Goal: Information Seeking & Learning: Find specific fact

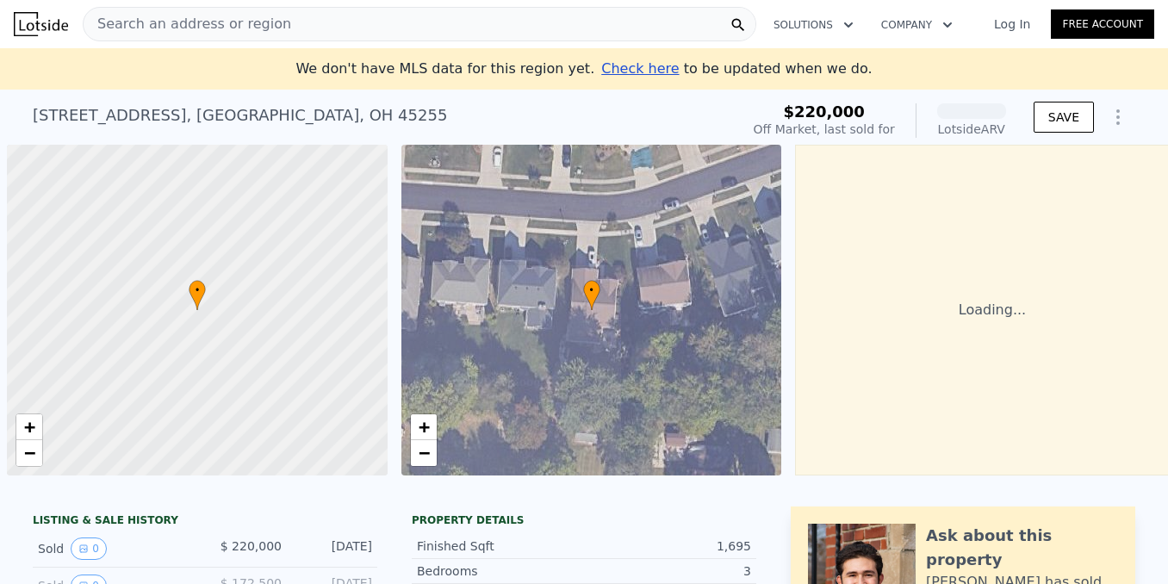
scroll to position [0, 7]
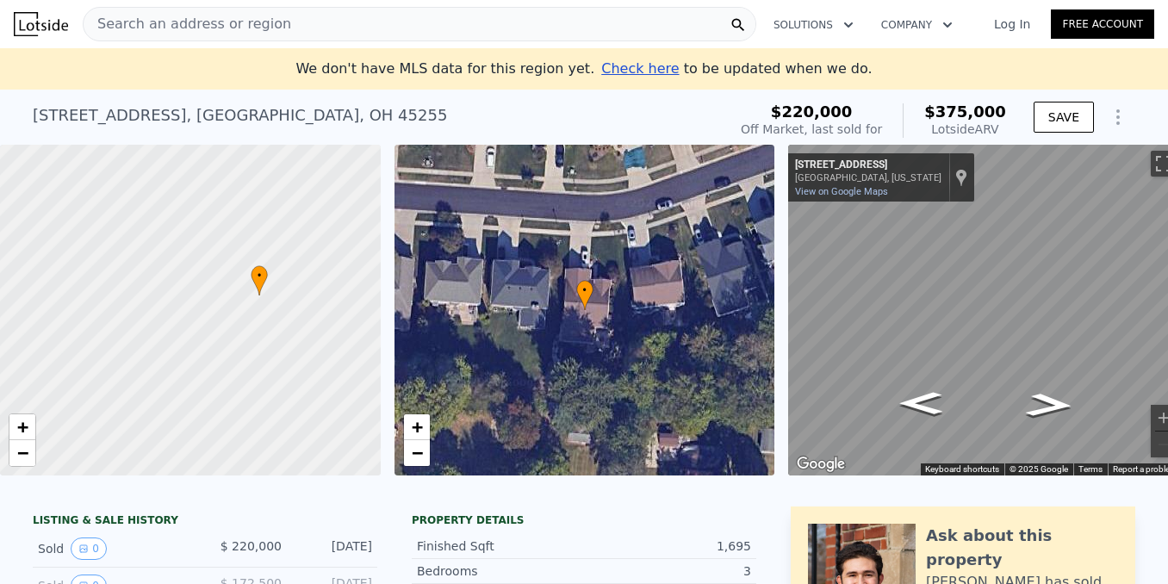
drag, startPoint x: 242, startPoint y: 371, endPoint x: 311, endPoint y: 357, distance: 70.5
click at [311, 357] on div at bounding box center [190, 310] width 457 height 397
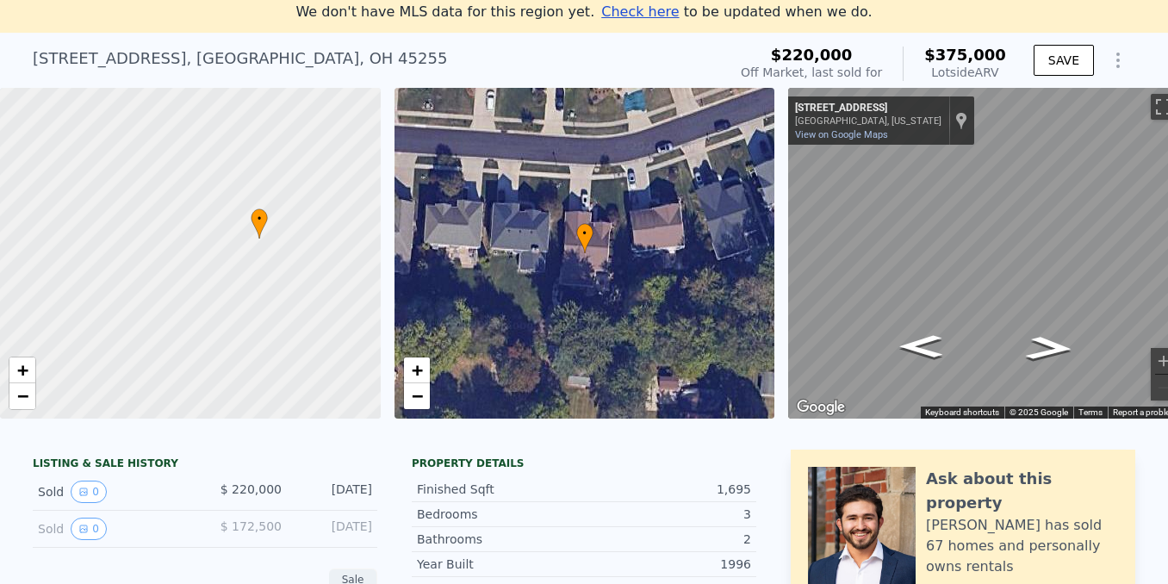
scroll to position [152, 0]
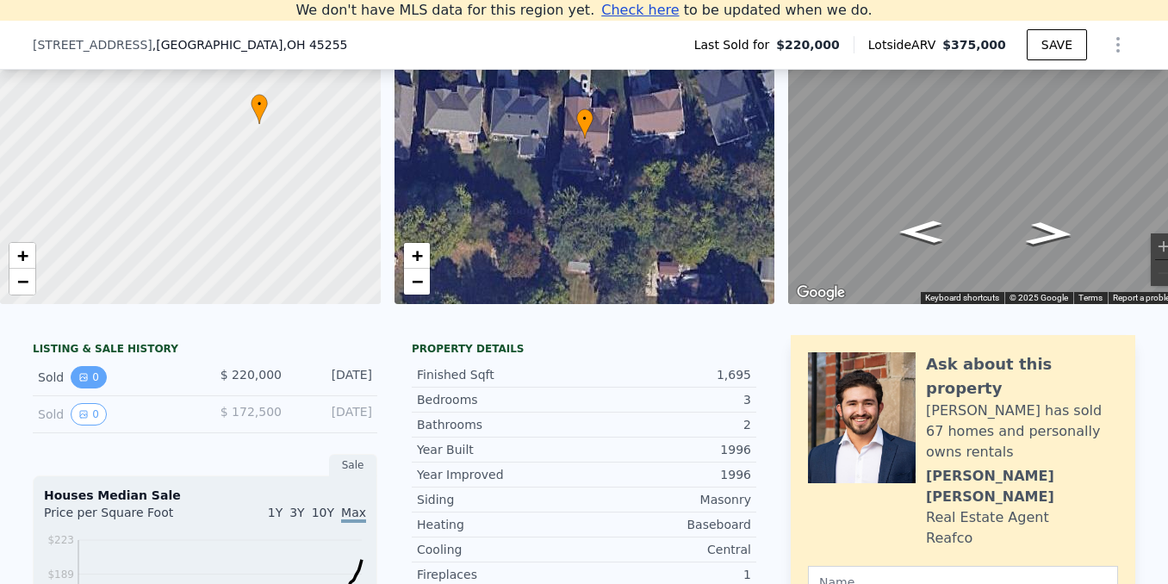
click at [89, 389] on button "0" at bounding box center [89, 377] width 36 height 22
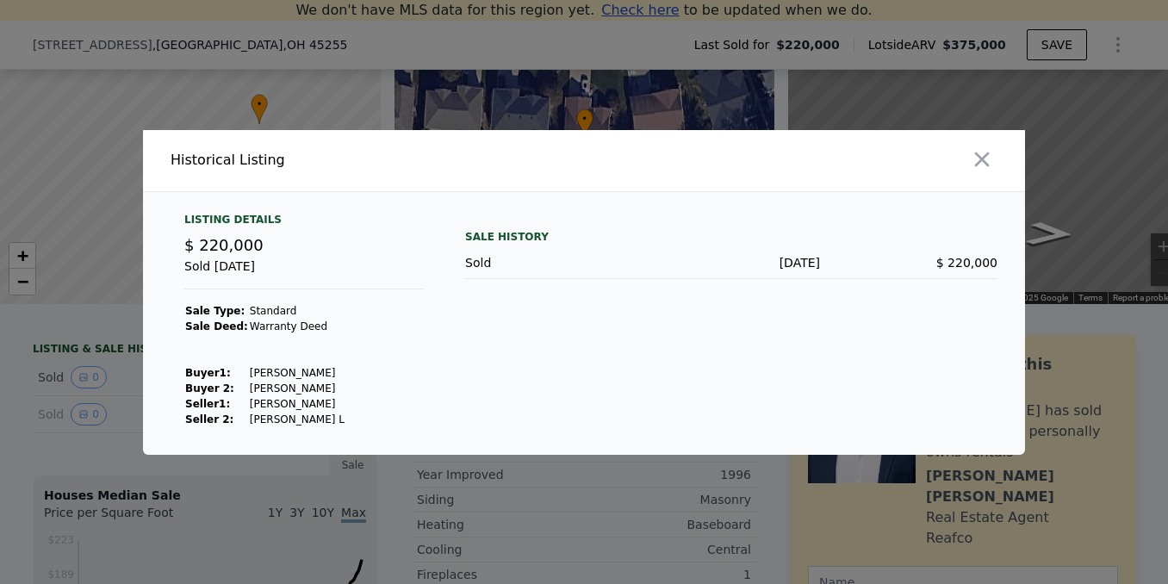
click at [224, 566] on div at bounding box center [584, 292] width 1168 height 584
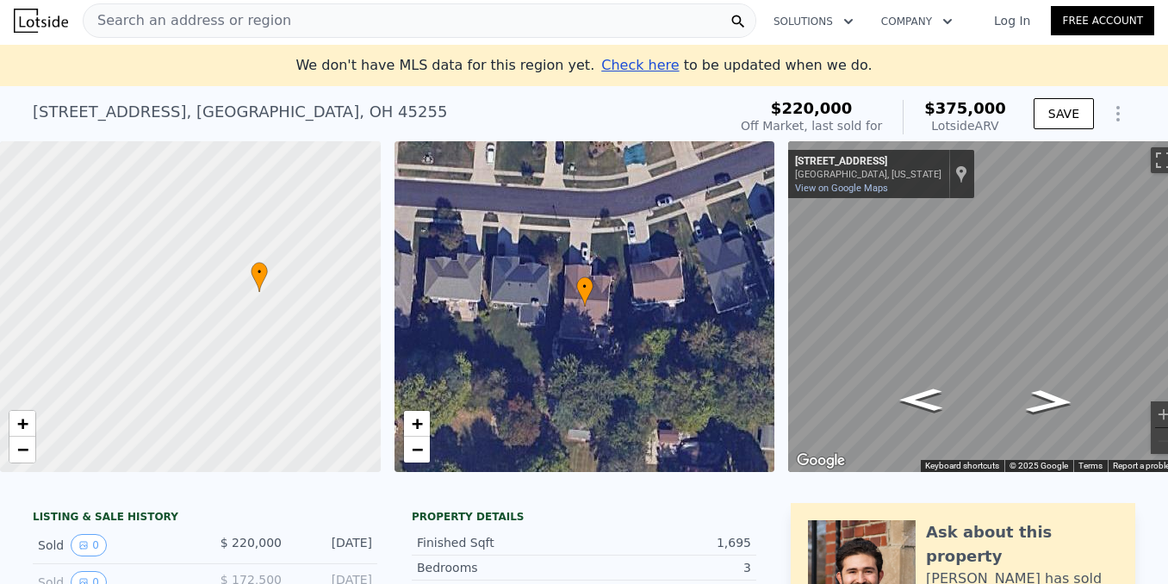
scroll to position [0, 0]
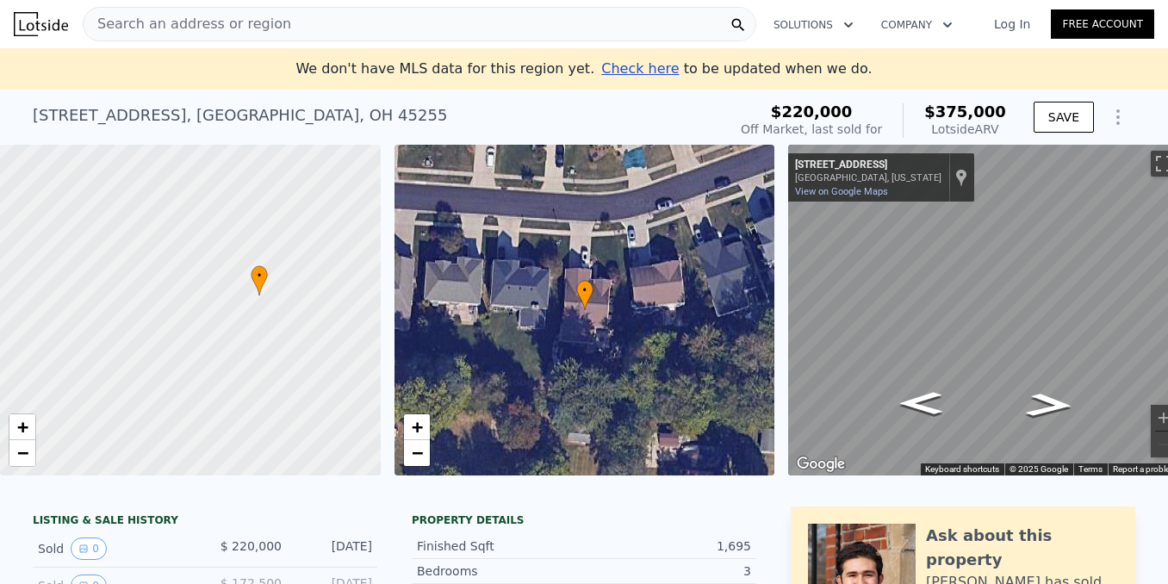
click at [232, 34] on span "Search an address or region" at bounding box center [188, 24] width 208 height 21
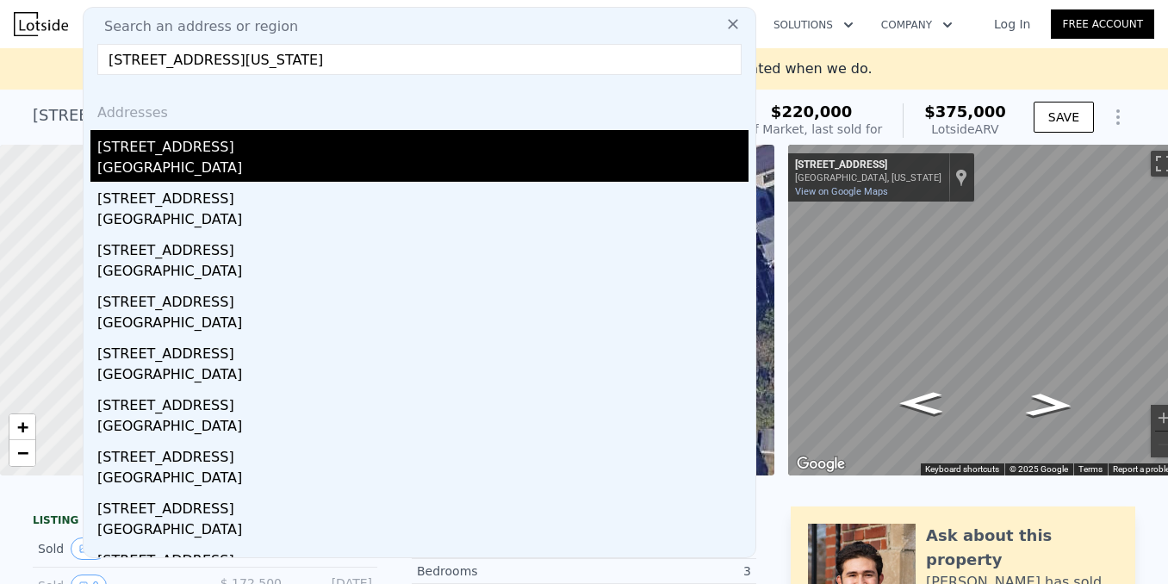
type input "[STREET_ADDRESS][US_STATE]"
click at [170, 146] on div "[STREET_ADDRESS]" at bounding box center [422, 144] width 651 height 28
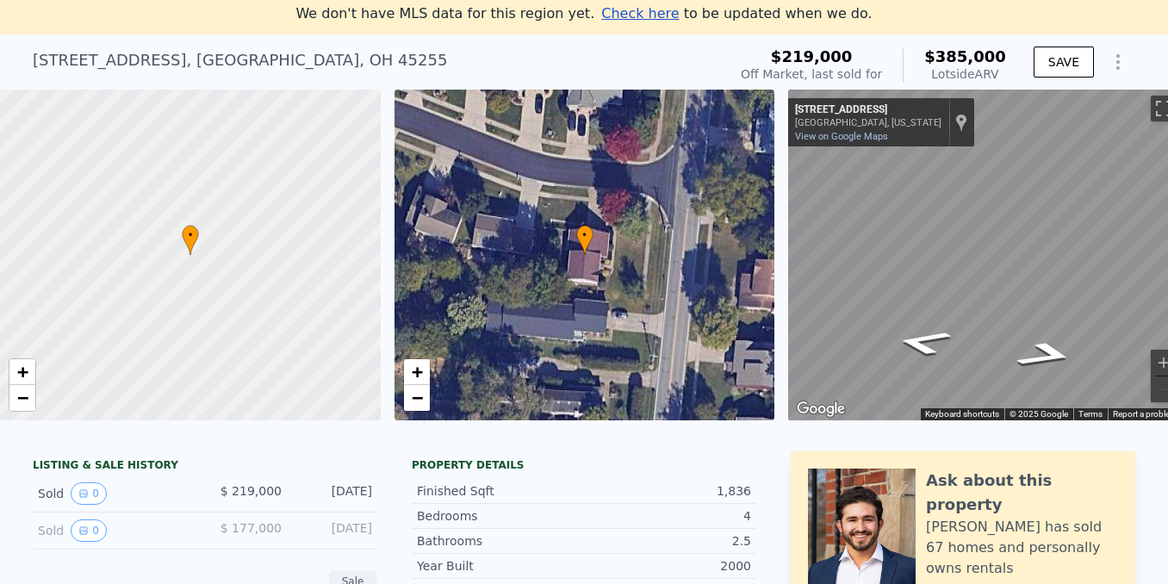
scroll to position [238, 0]
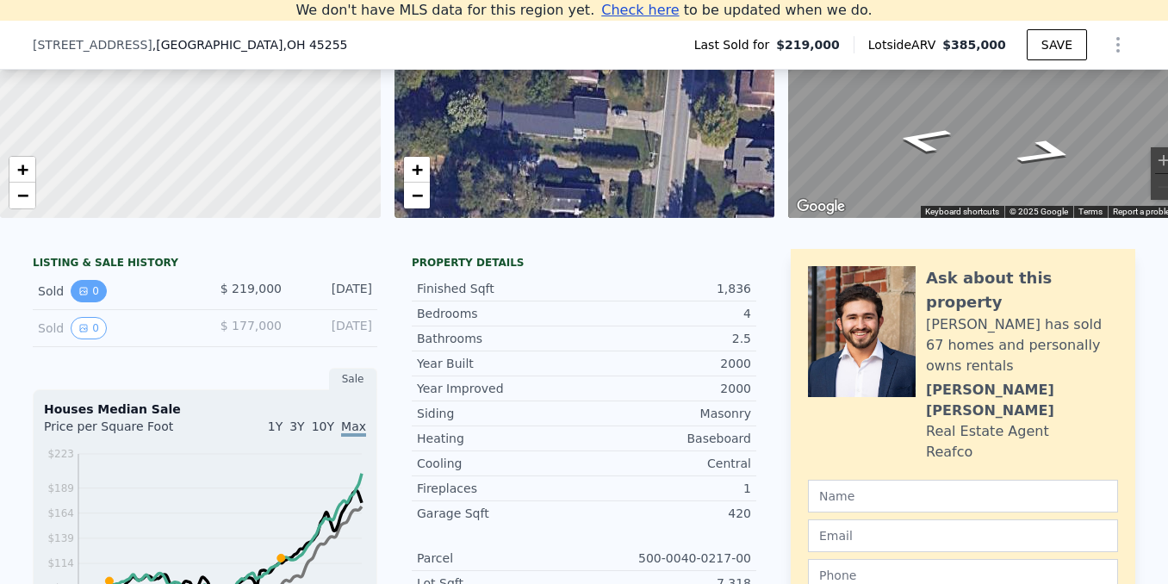
click at [79, 296] on icon "View historical data" at bounding box center [83, 291] width 10 height 10
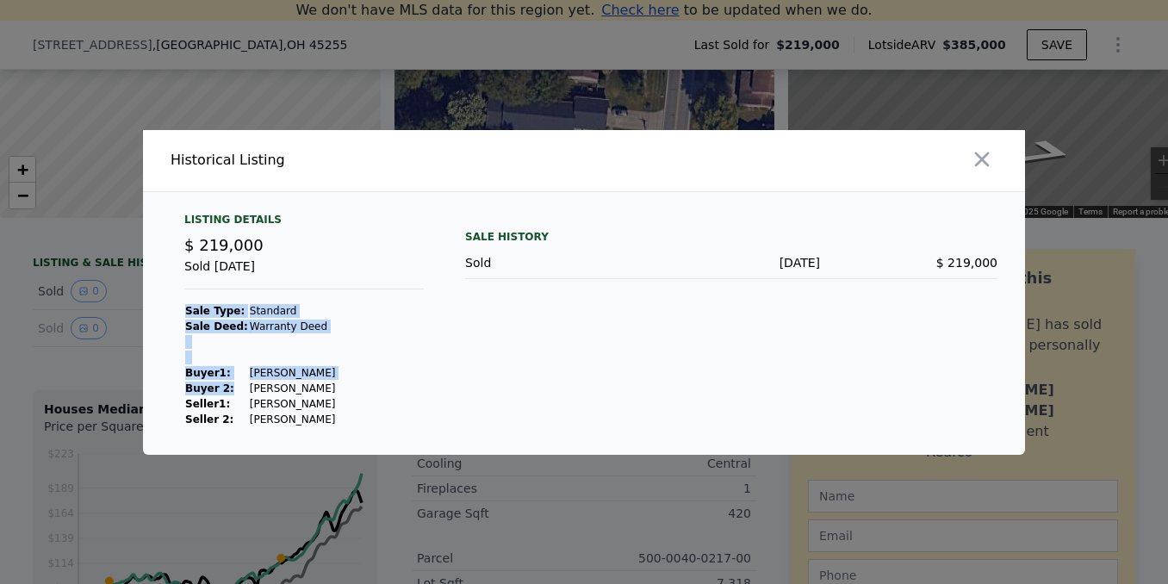
drag, startPoint x: 330, startPoint y: 390, endPoint x: 227, endPoint y: 389, distance: 102.5
click at [227, 389] on div "Listing Details $ 219,000 Sold [DATE] Sale Type: Standard Sale Deed: Warranty D…" at bounding box center [304, 320] width 267 height 215
drag, startPoint x: 272, startPoint y: 389, endPoint x: 310, endPoint y: 392, distance: 38.0
click at [274, 389] on td "[PERSON_NAME]" at bounding box center [293, 389] width 88 height 16
click at [331, 392] on div "Listing Details $ 219,000 Sold [DATE] Sale Type: Standard Sale Deed: Warranty D…" at bounding box center [304, 320] width 267 height 215
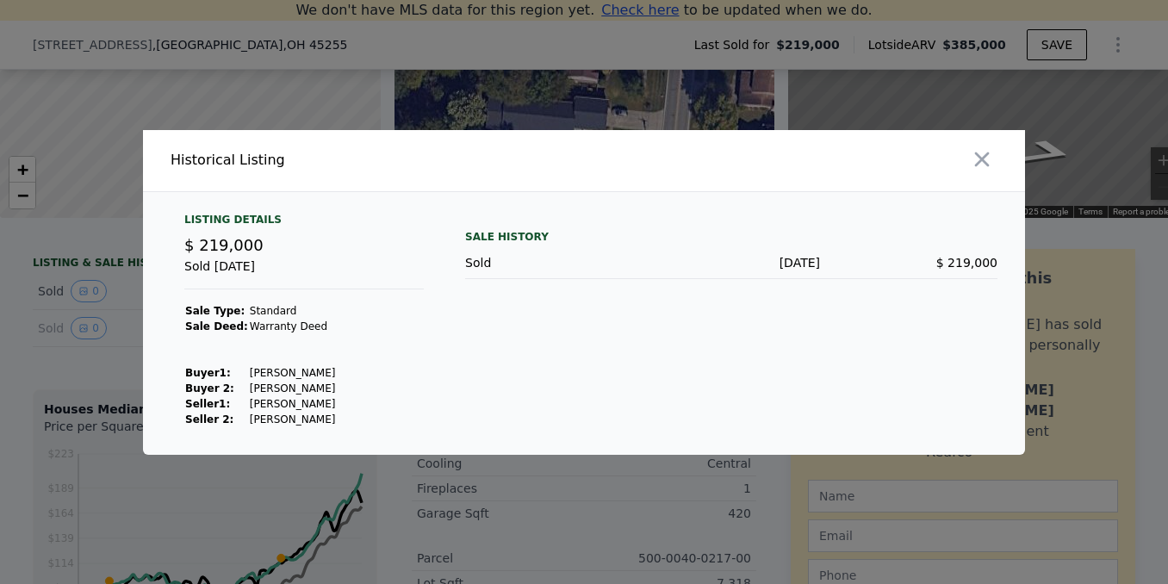
drag, startPoint x: 327, startPoint y: 385, endPoint x: 239, endPoint y: 387, distance: 88.8
click at [249, 387] on td "[PERSON_NAME]" at bounding box center [293, 389] width 88 height 16
copy td "[PERSON_NAME]"
click at [62, 383] on div at bounding box center [584, 292] width 1168 height 584
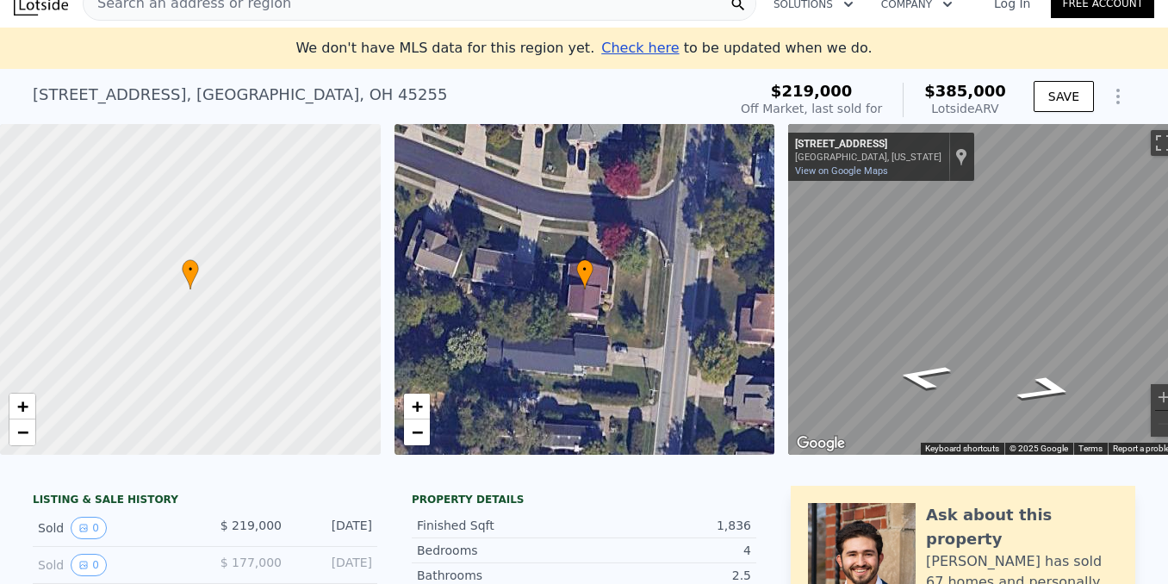
scroll to position [20, 0]
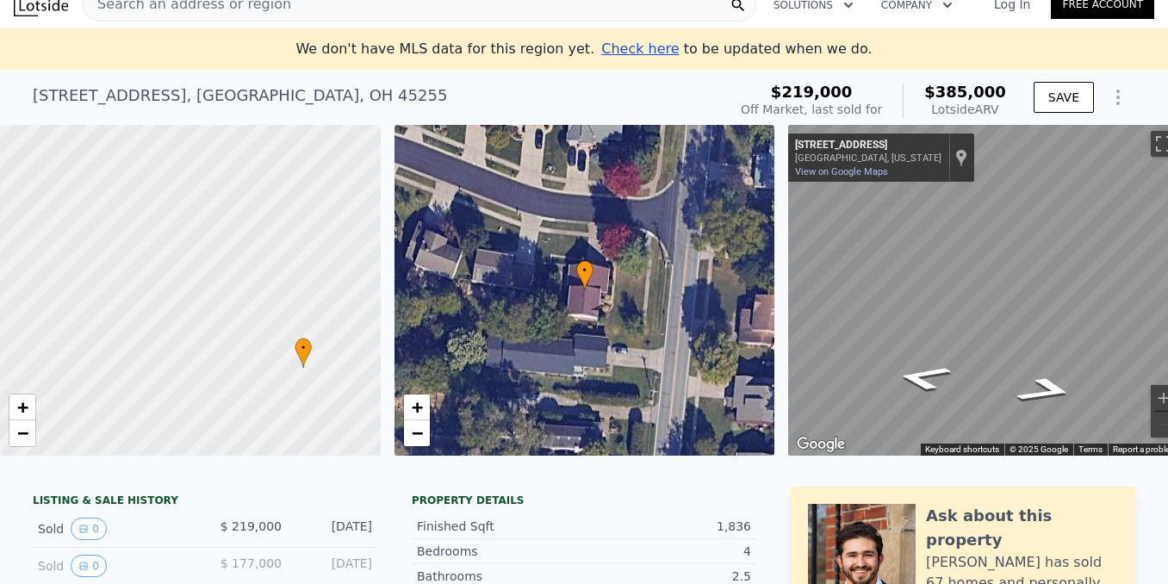
drag, startPoint x: 204, startPoint y: 261, endPoint x: 265, endPoint y: 339, distance: 99.5
click at [265, 339] on div at bounding box center [190, 290] width 457 height 397
